Goal: Information Seeking & Learning: Understand process/instructions

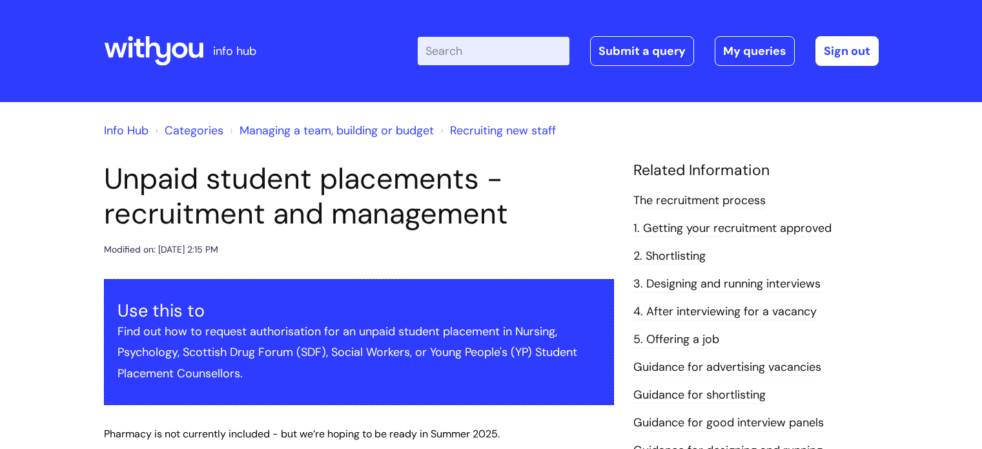
scroll to position [975, 0]
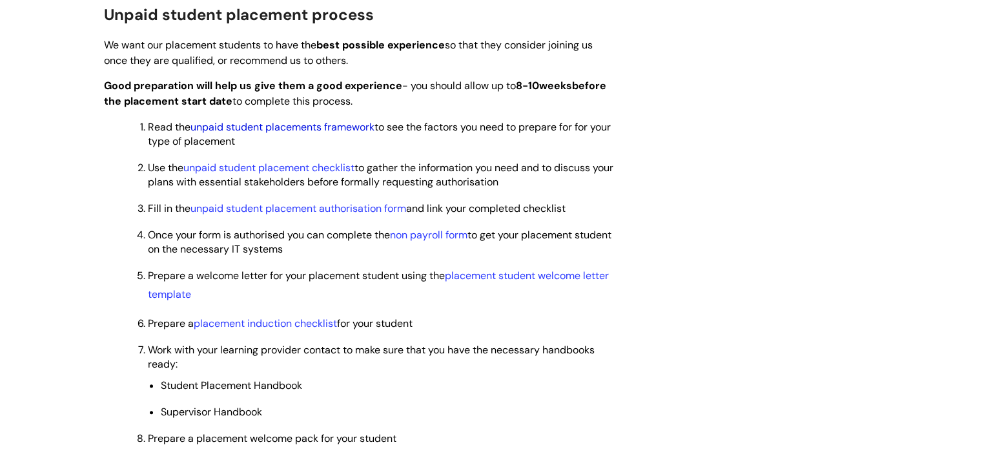
click at [315, 130] on link "unpaid student placements framework" at bounding box center [283, 127] width 184 height 14
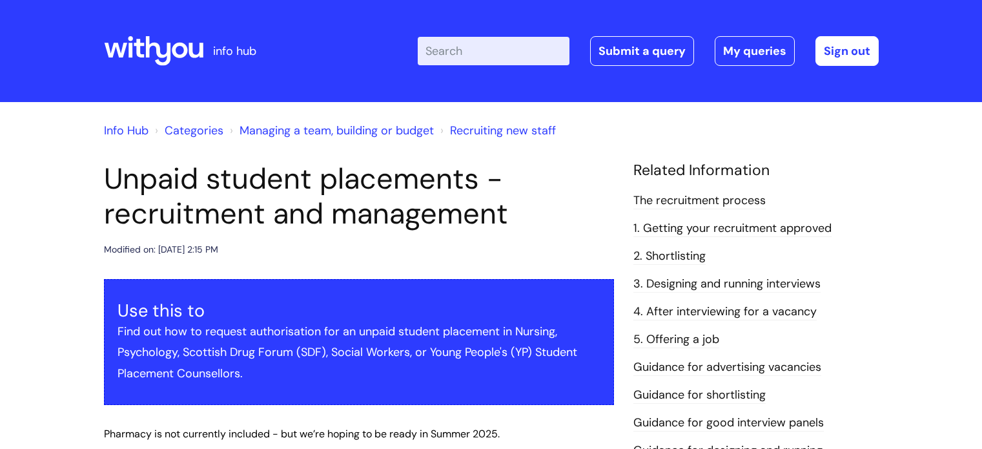
scroll to position [975, 0]
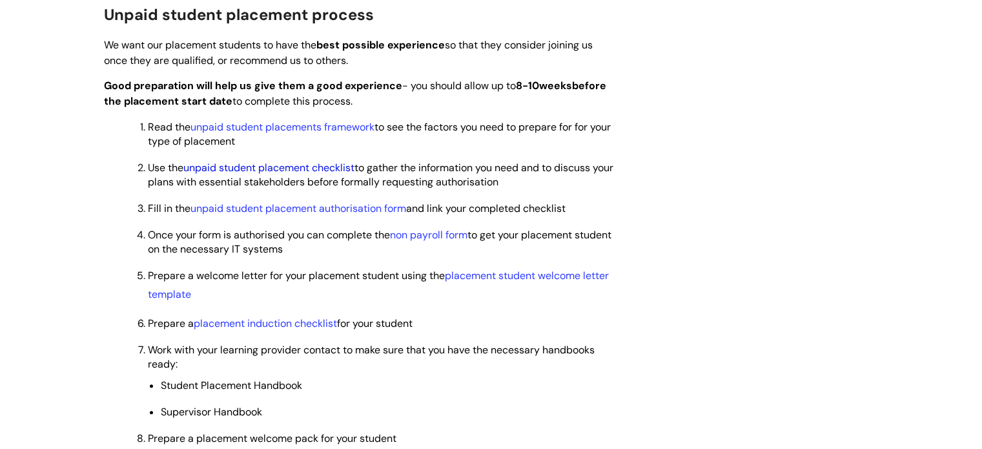
click at [282, 172] on link "unpaid student placement checklist" at bounding box center [268, 168] width 171 height 14
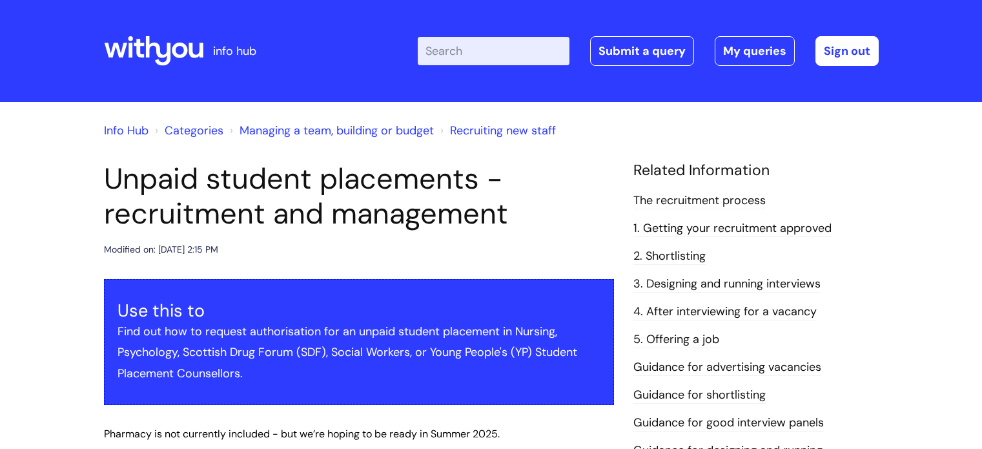
scroll to position [975, 0]
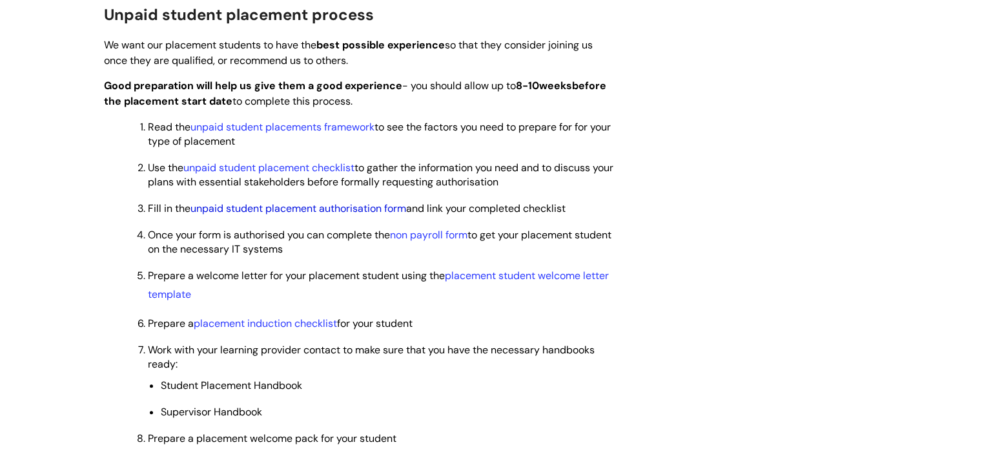
click at [266, 209] on link "unpaid student placement authorisation form" at bounding box center [299, 209] width 216 height 14
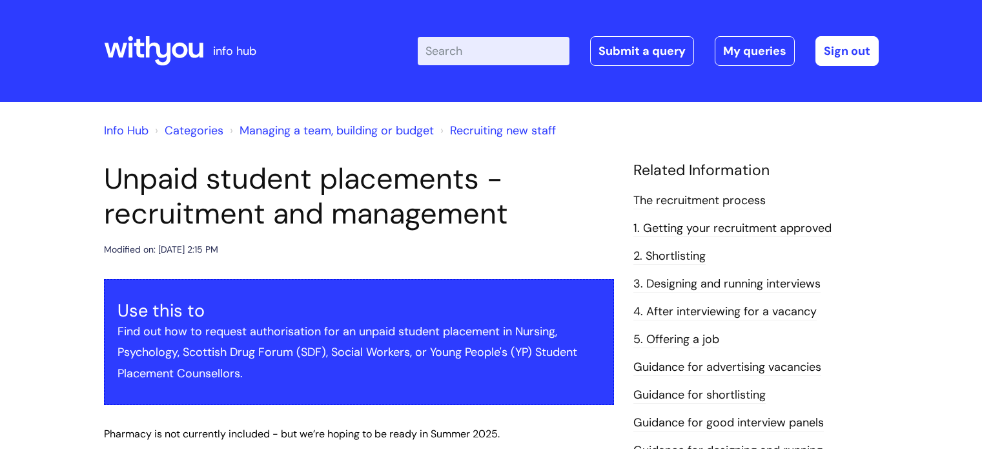
scroll to position [975, 0]
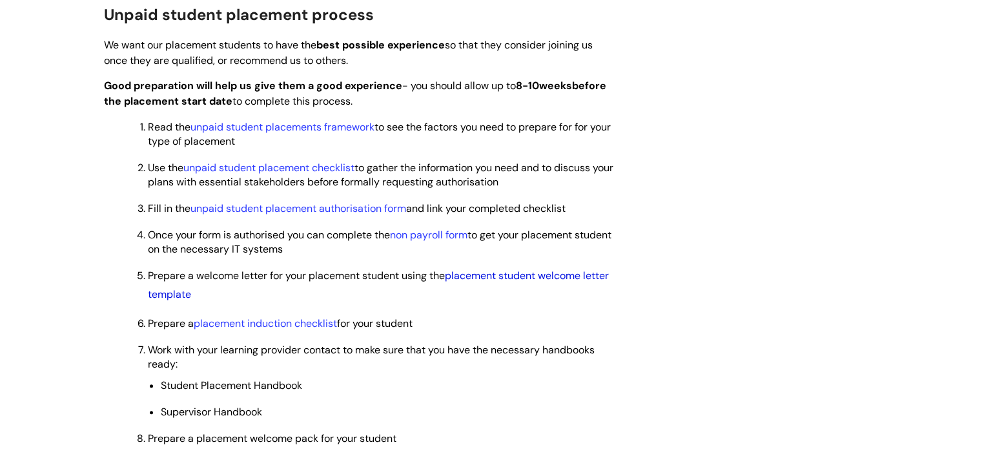
click at [462, 280] on link "placement student welcome letter template" at bounding box center [378, 285] width 461 height 32
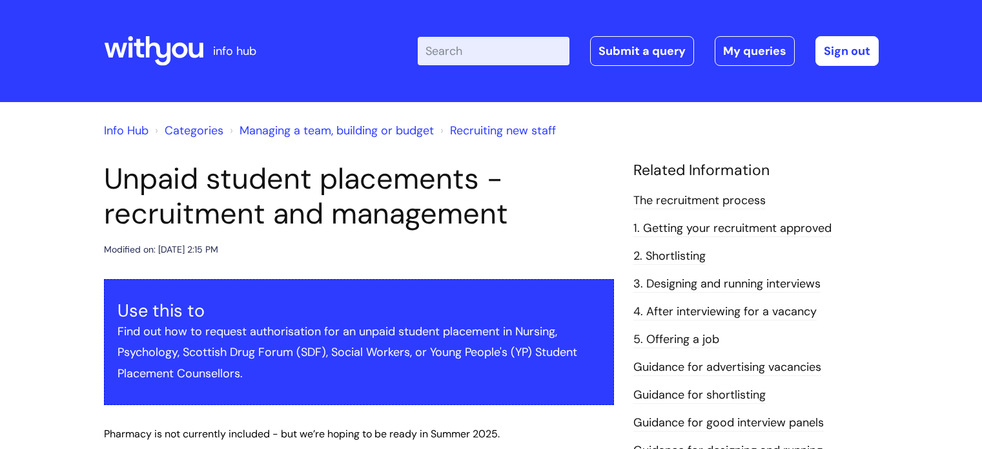
scroll to position [975, 0]
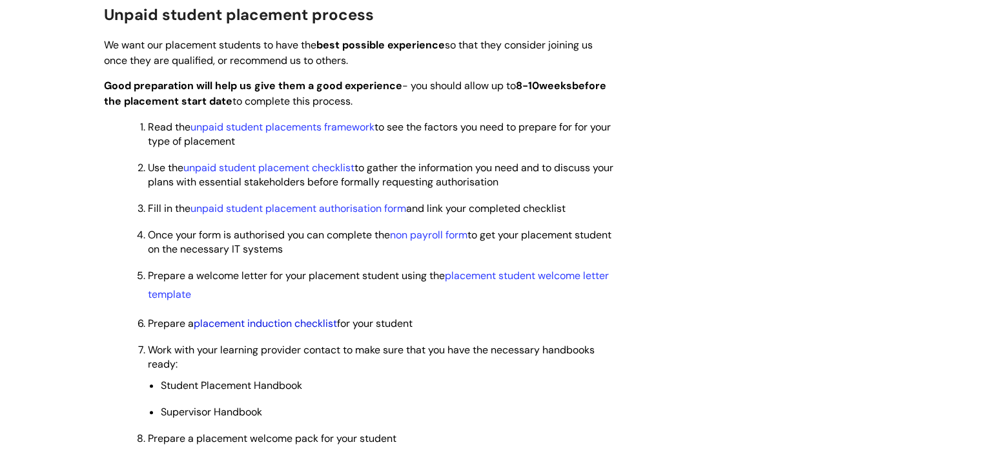
click at [282, 327] on link "placement induction checklist" at bounding box center [265, 324] width 143 height 14
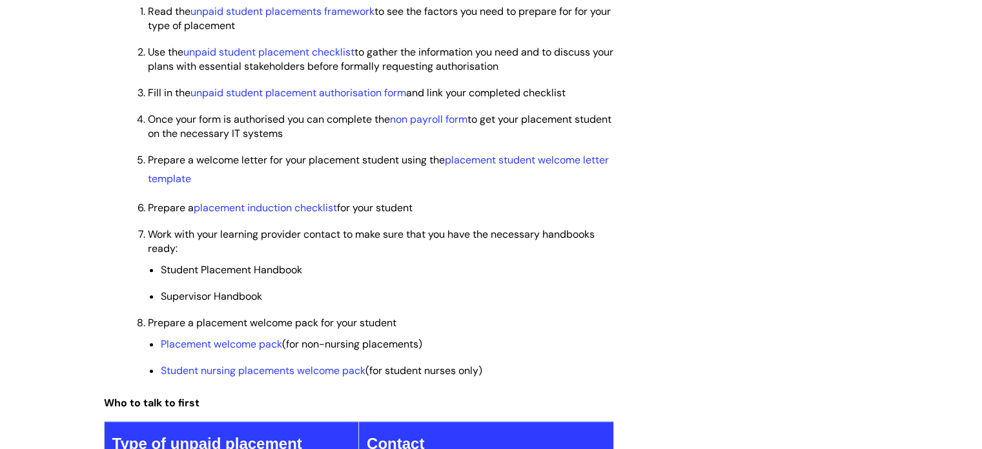
scroll to position [1104, 0]
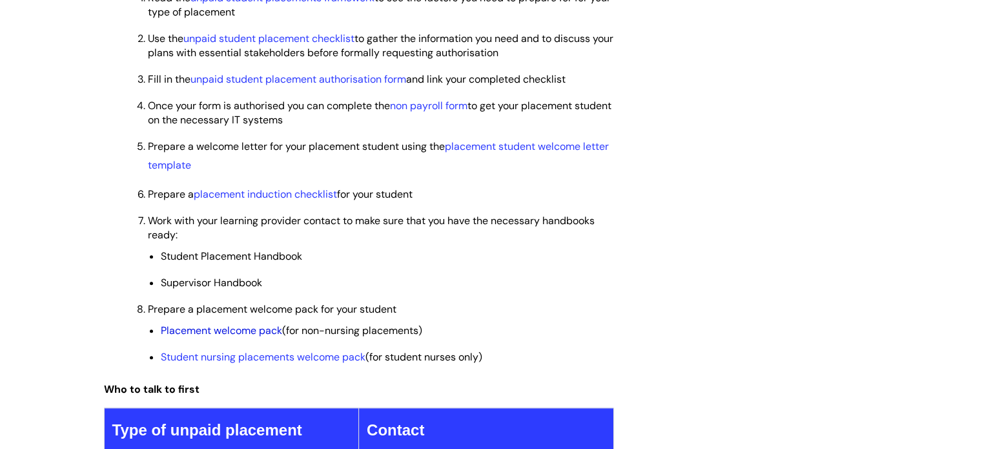
click at [248, 335] on link "Placement welcome pack" at bounding box center [221, 331] width 121 height 14
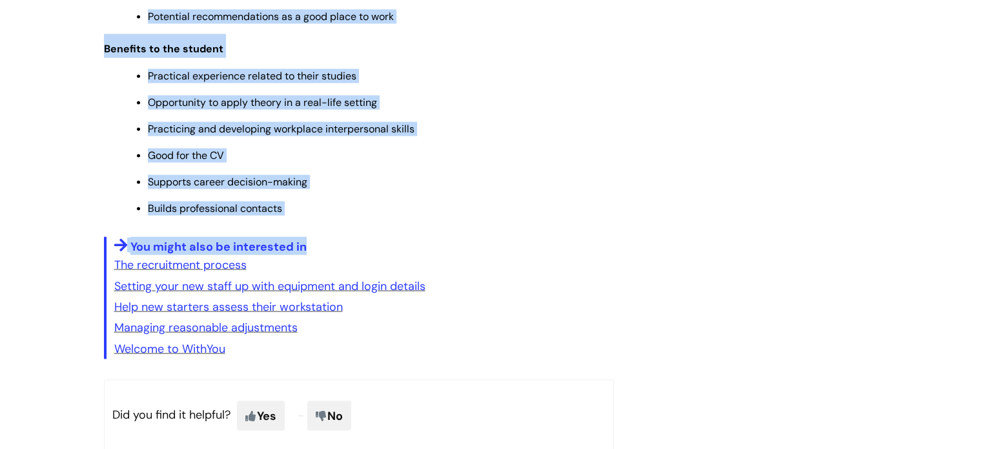
scroll to position [2584, 0]
drag, startPoint x: 107, startPoint y: 82, endPoint x: 494, endPoint y: 229, distance: 414.0
copy div "Loremi dolorsi ametconse adipisc El sedd eiu temporinc utlabore et dolo mag ali…"
click at [222, 272] on link "The recruitment process" at bounding box center [180, 264] width 132 height 16
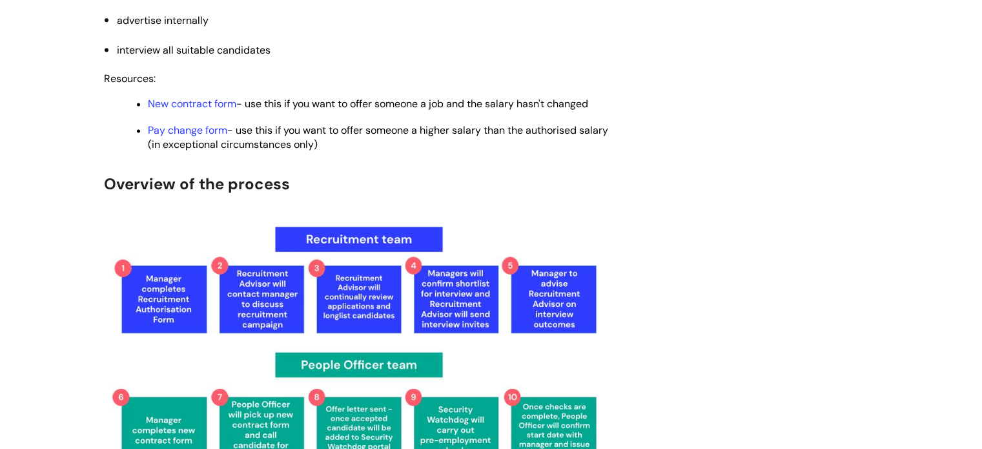
scroll to position [1809, 0]
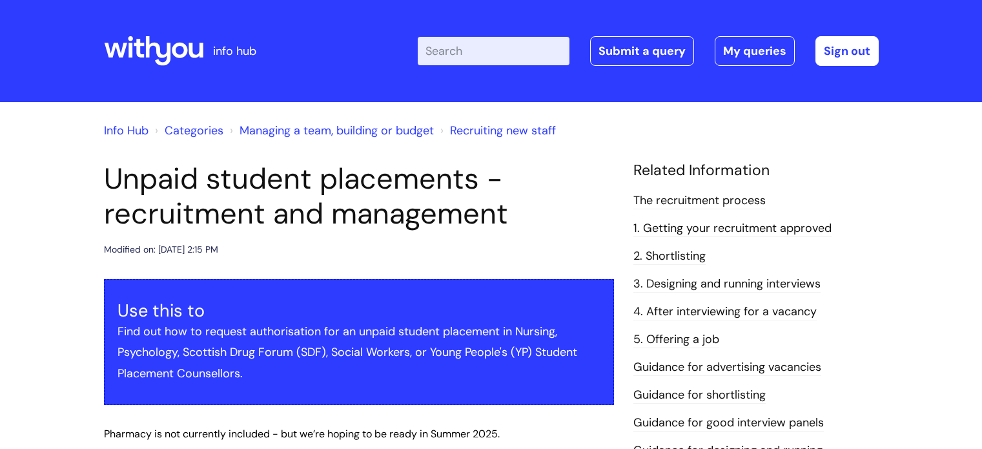
scroll to position [2584, 0]
